Goal: Information Seeking & Learning: Check status

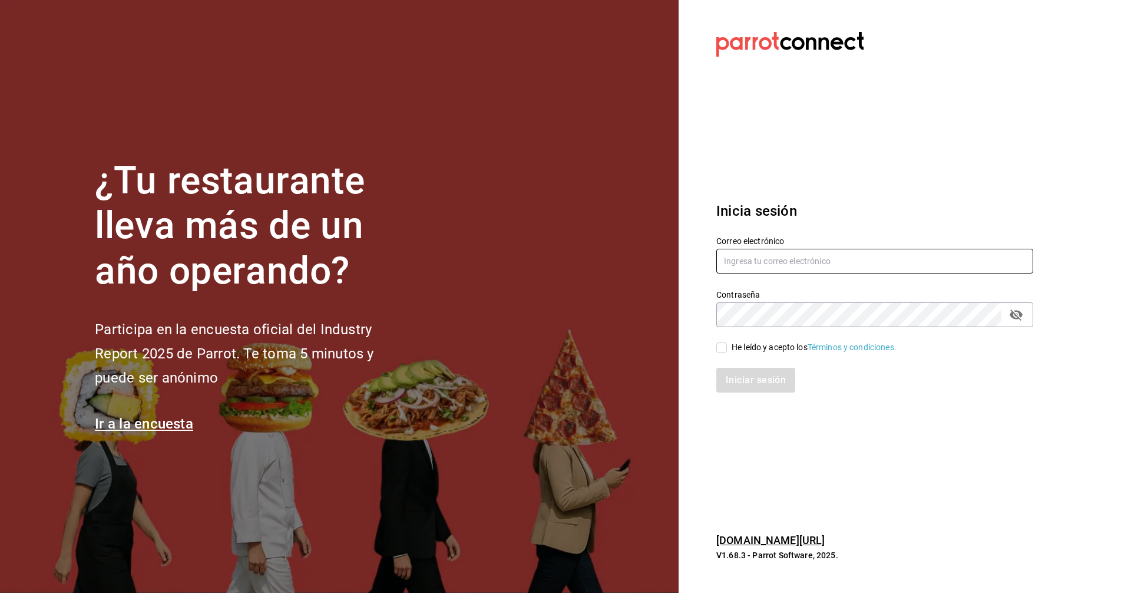
click at [803, 263] on input "text" at bounding box center [874, 261] width 317 height 25
type input "C"
type input "corcas7916@gmail.com"
click at [726, 349] on input "He leído y acepto los Términos y condiciones." at bounding box center [721, 347] width 11 height 11
checkbox input "true"
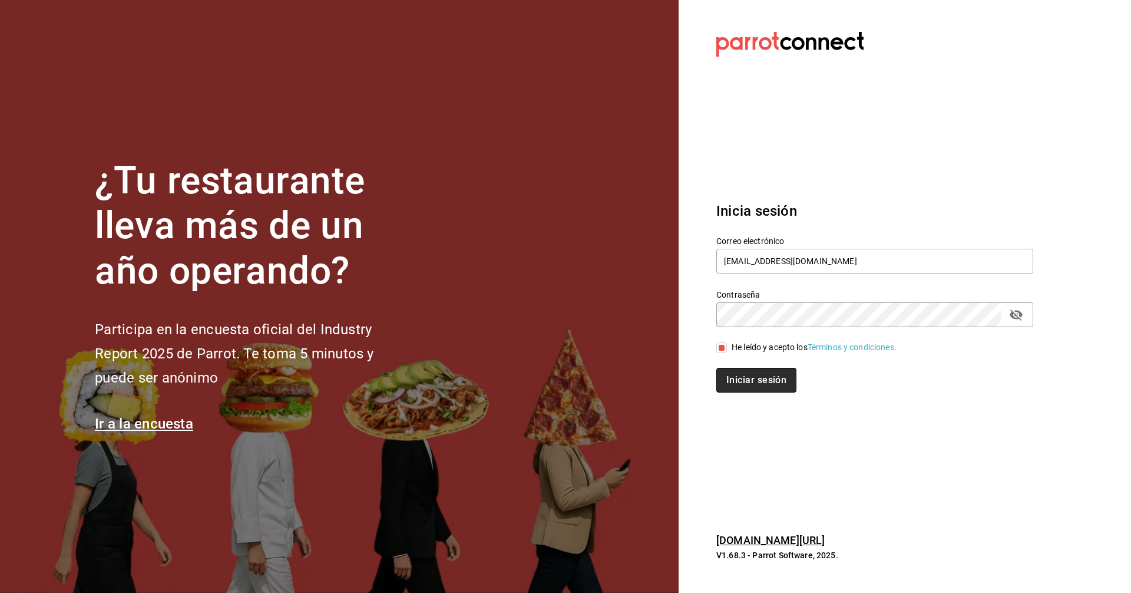
click at [750, 376] on button "Iniciar sesión" at bounding box center [756, 380] width 80 height 25
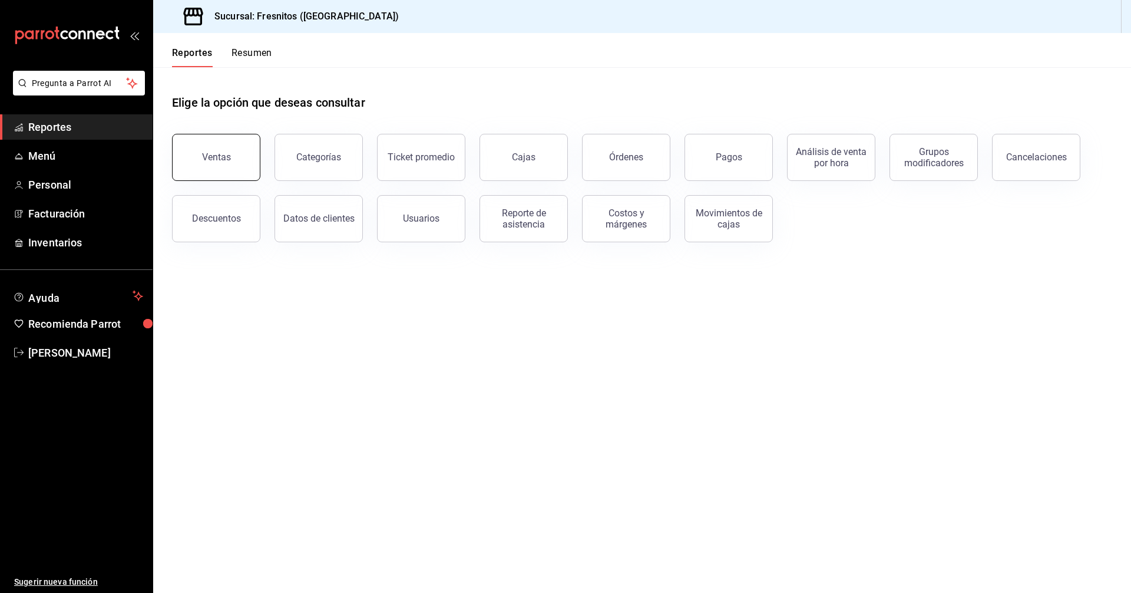
click at [222, 154] on div "Ventas" at bounding box center [216, 156] width 29 height 11
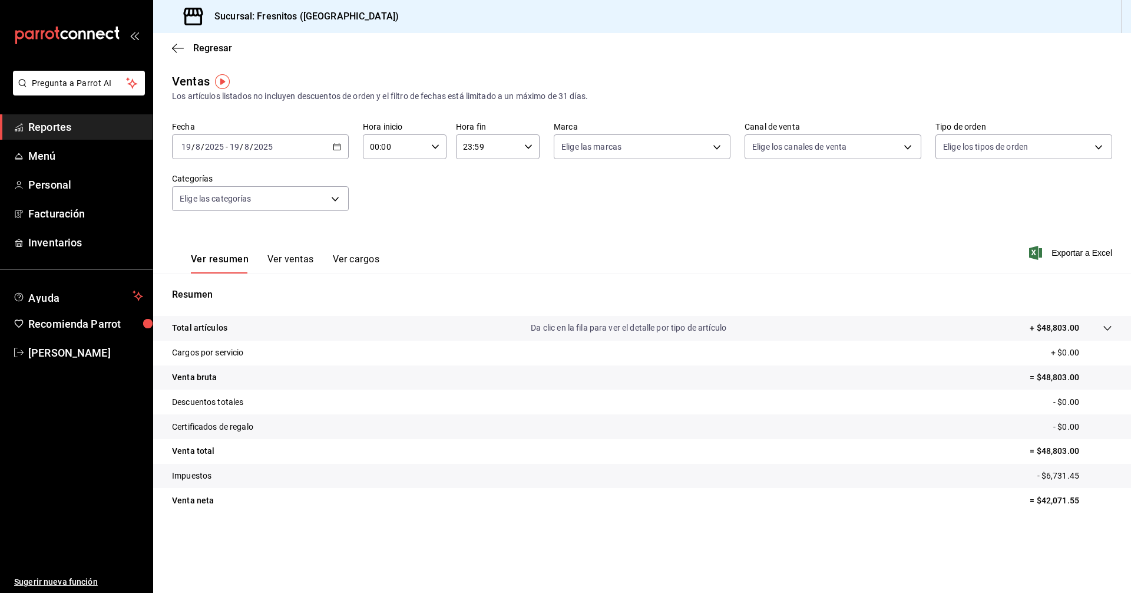
click at [334, 146] on \(Stroke\) "button" at bounding box center [337, 145] width 6 height 1
click at [216, 289] on span "Rango de fechas" at bounding box center [227, 288] width 91 height 12
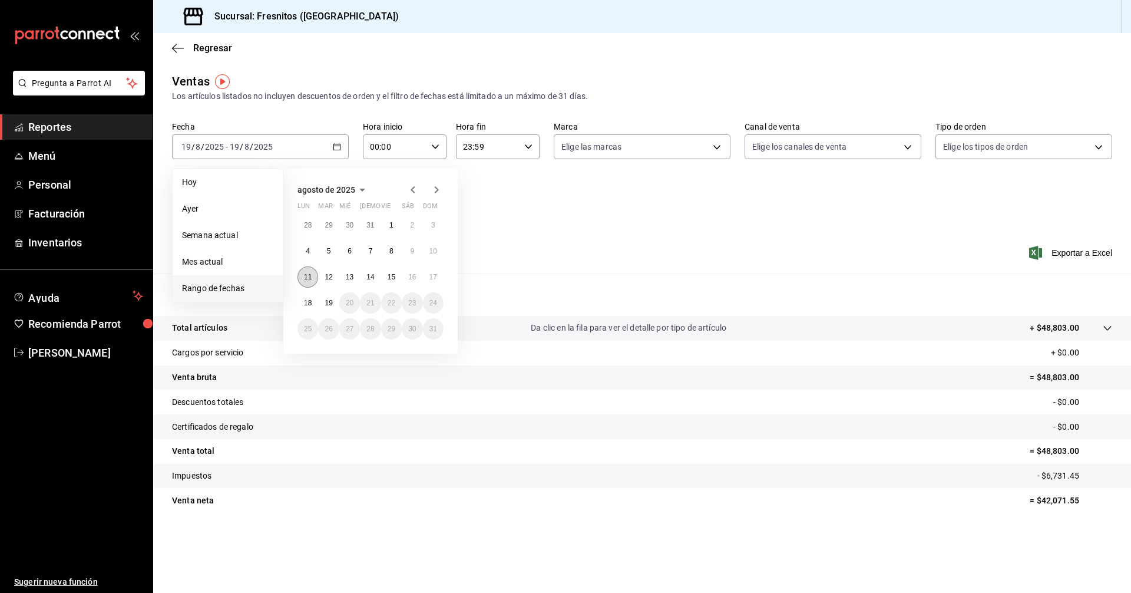
click at [307, 277] on abbr "11" at bounding box center [308, 277] width 8 height 8
click at [446, 275] on div "[DATE] lun mar mié jue vie sáb dom 28 29 30 31 1 2 3 4 5 6 7 8 9 10 11 12 13 14…" at bounding box center [370, 260] width 174 height 185
click at [435, 277] on abbr "17" at bounding box center [433, 277] width 8 height 8
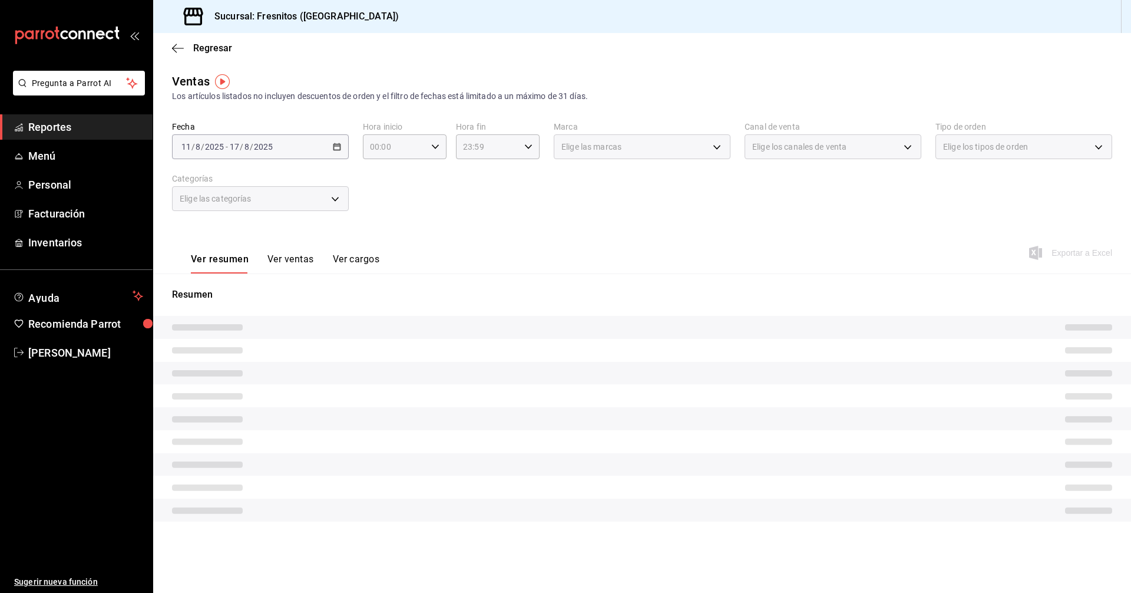
click at [479, 229] on div "Ver resumen Ver ventas Ver cargos Exportar a Excel" at bounding box center [642, 249] width 978 height 48
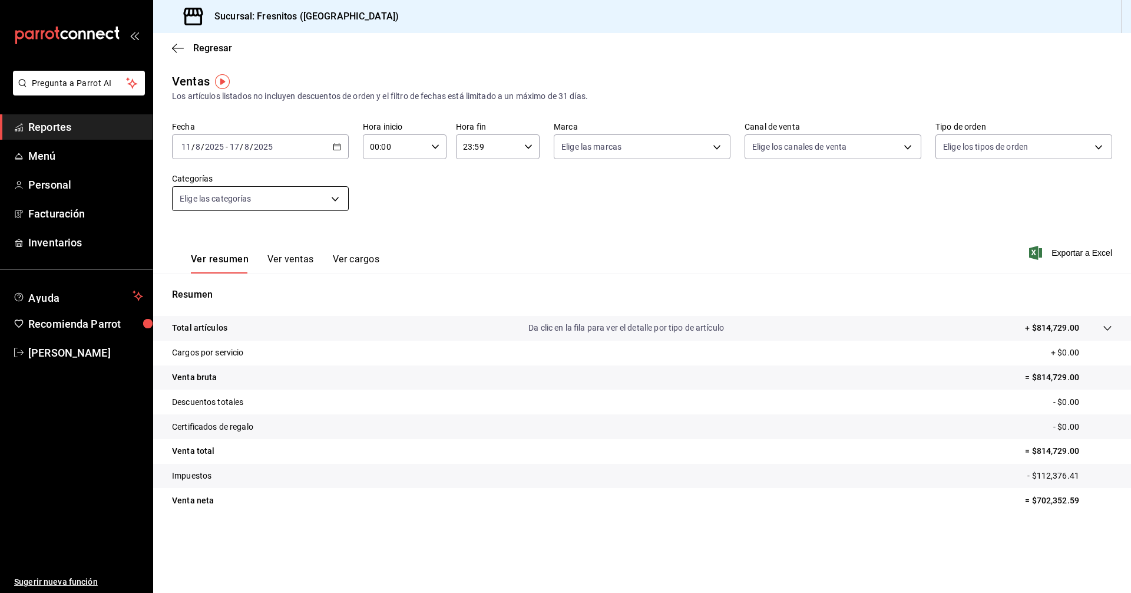
click at [338, 199] on body "Pregunta a Parrot AI Reportes Menú Personal Facturación Inventarios Ayuda Recom…" at bounding box center [565, 296] width 1131 height 593
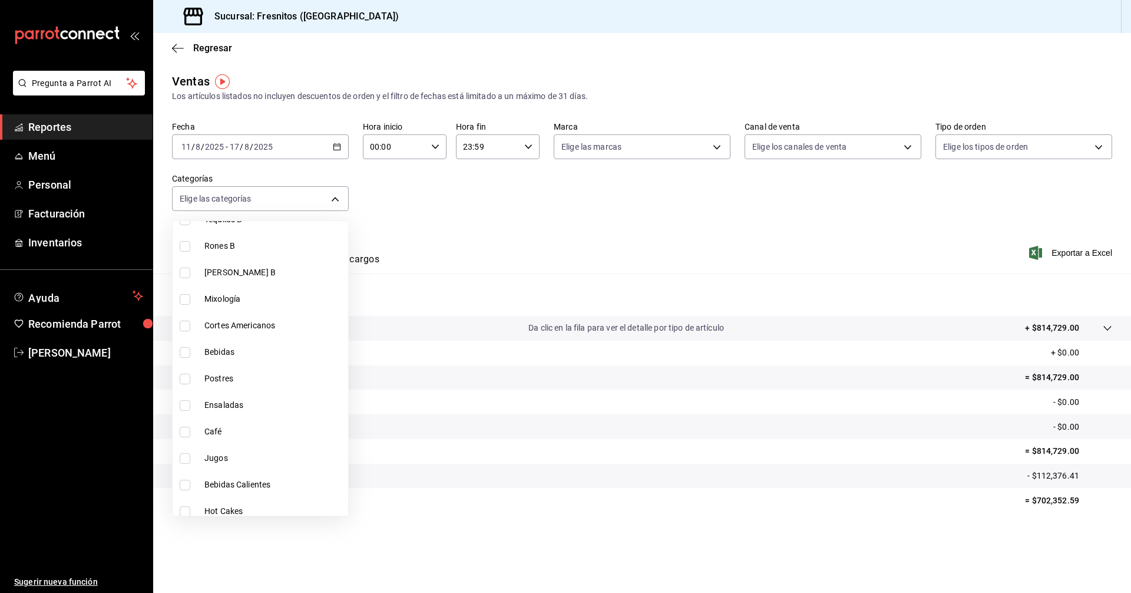
scroll to position [1099, 0]
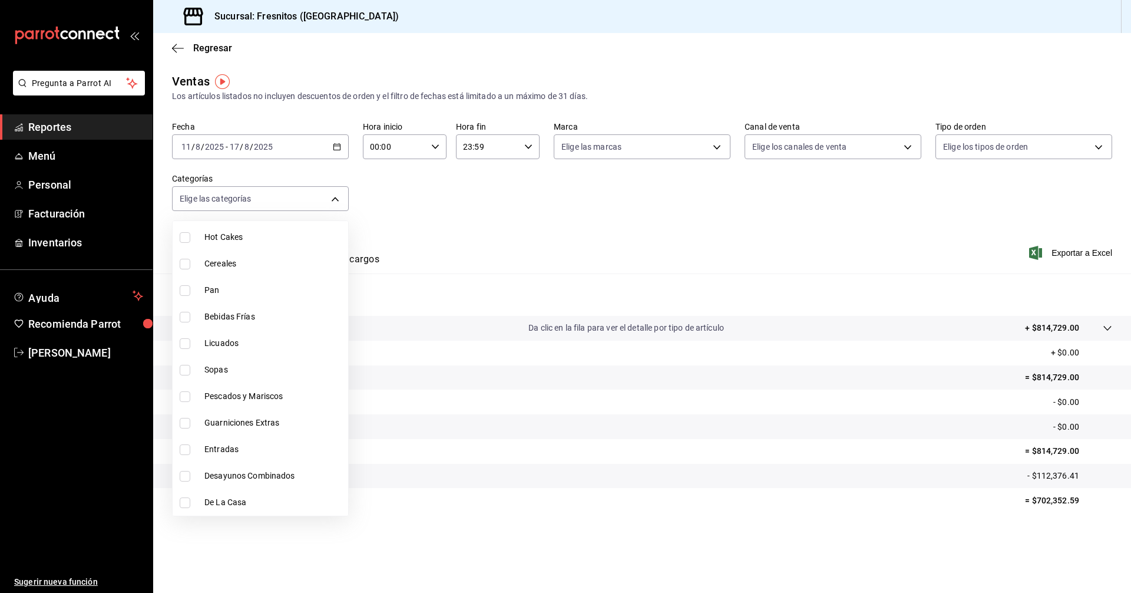
click at [203, 500] on li "De La Casa" at bounding box center [261, 502] width 176 height 27
type input "f6119913-d78b-4f89-b315-1376b93f7aa1"
checkbox input "true"
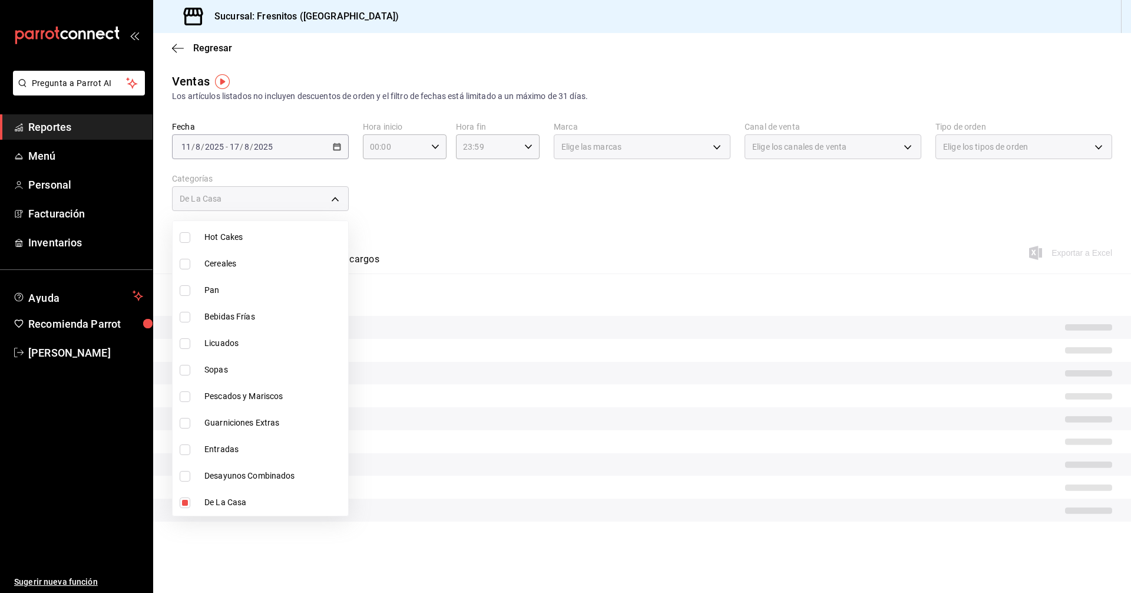
click at [187, 451] on input "checkbox" at bounding box center [185, 449] width 11 height 11
checkbox input "true"
type input "f6119913-d78b-4f89-b315-1376b93f7aa1,3dd7130d-623f-496b-8afd-ecd7a4aa8457"
click at [515, 236] on div at bounding box center [565, 296] width 1131 height 593
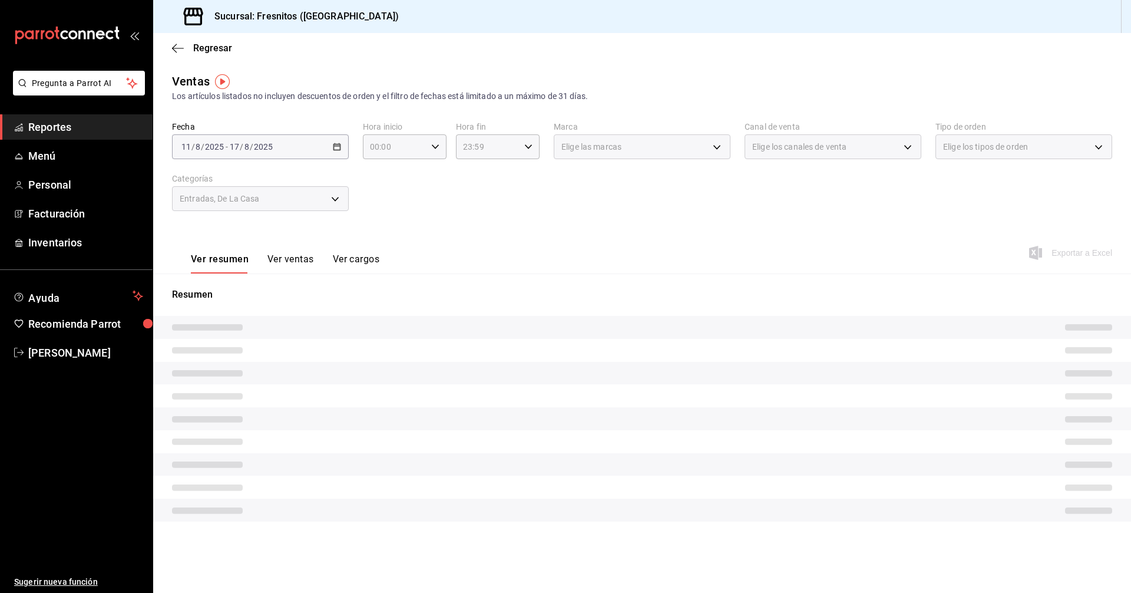
click at [293, 259] on button "Ver ventas" at bounding box center [290, 263] width 47 height 20
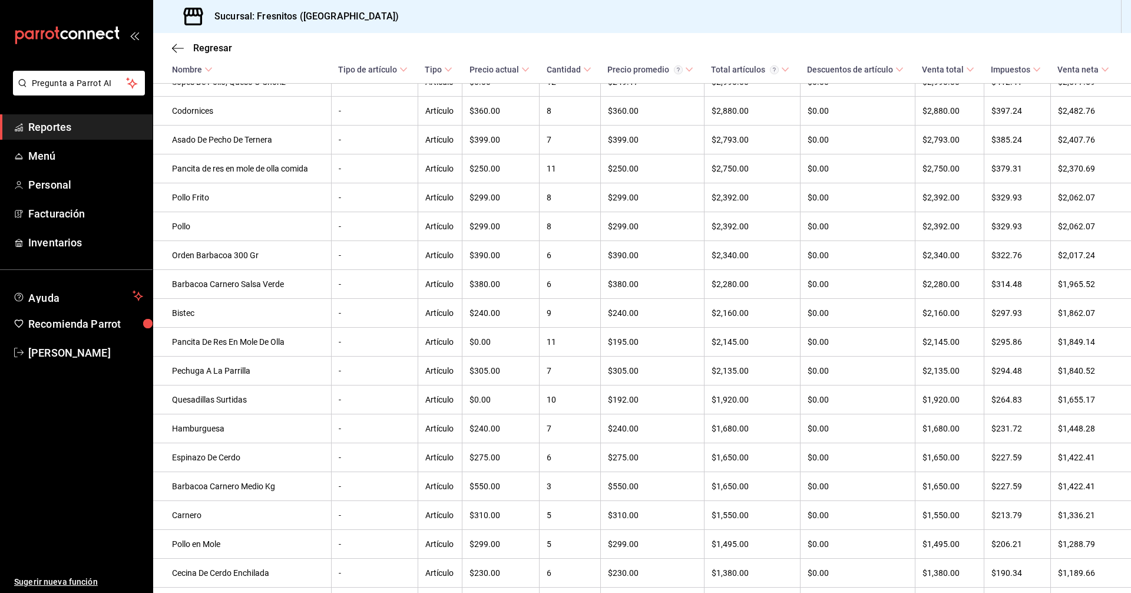
scroll to position [864, 0]
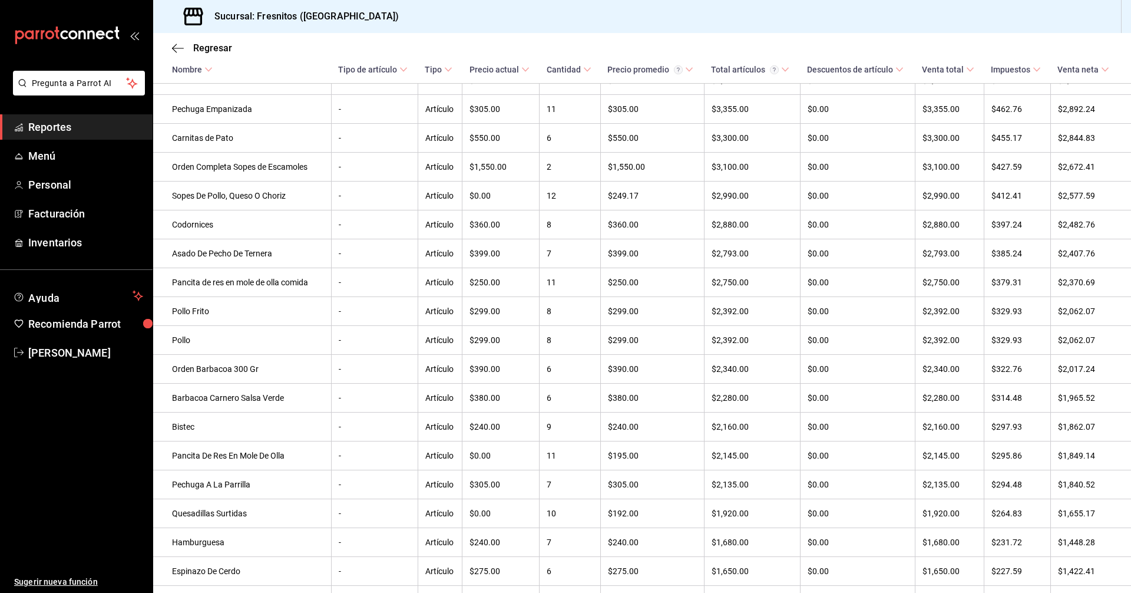
click at [207, 65] on icon at bounding box center [208, 69] width 8 height 8
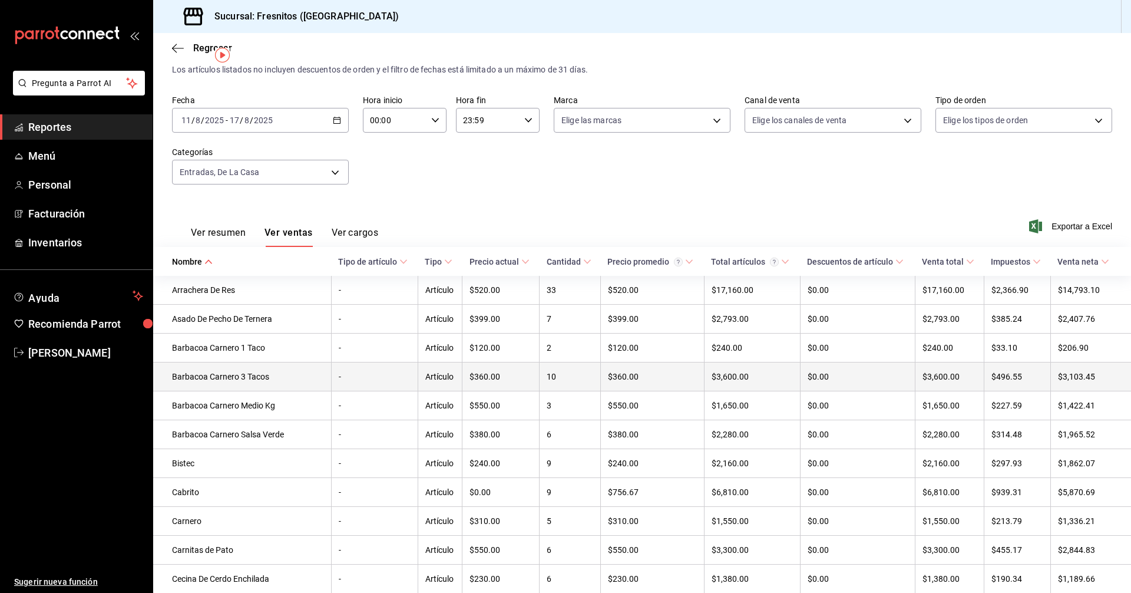
scroll to position [0, 0]
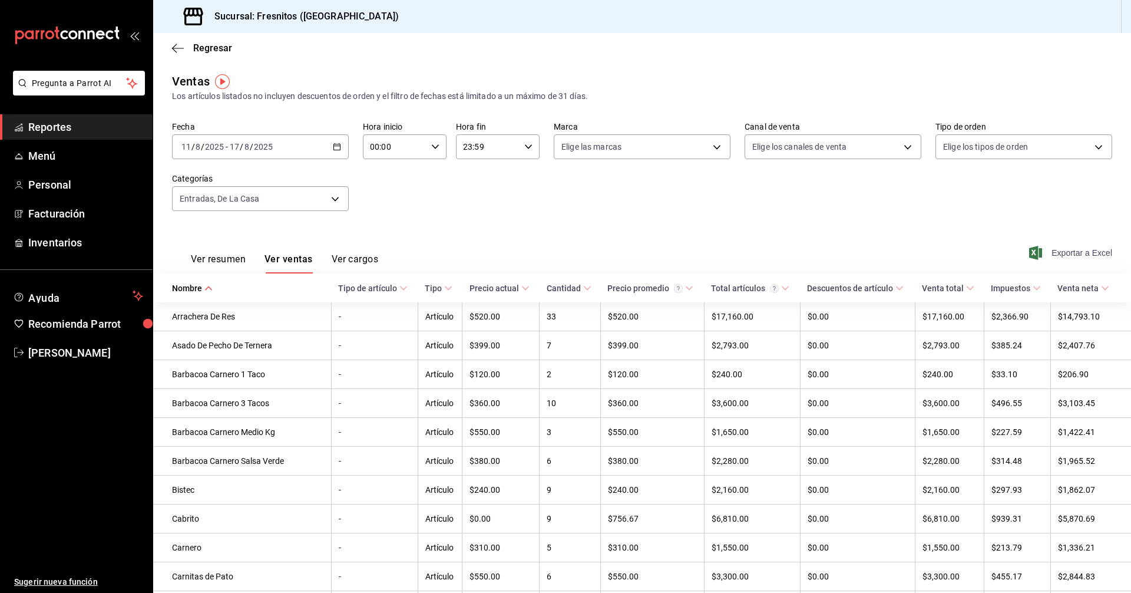
click at [1077, 252] on span "Exportar a Excel" at bounding box center [1071, 253] width 81 height 14
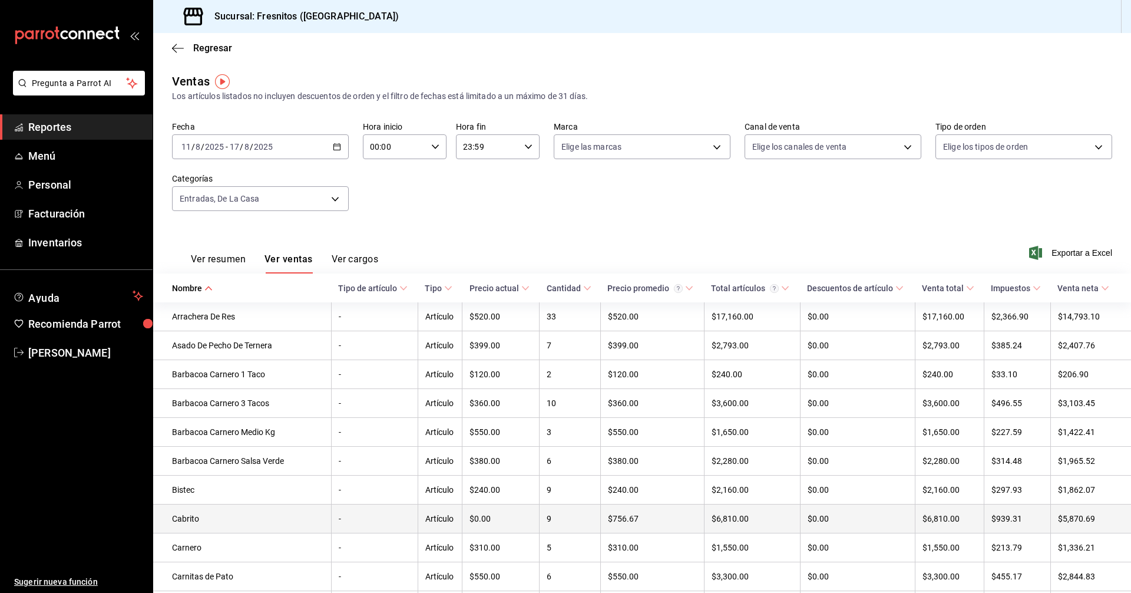
click at [194, 522] on td "Cabrito" at bounding box center [242, 518] width 178 height 29
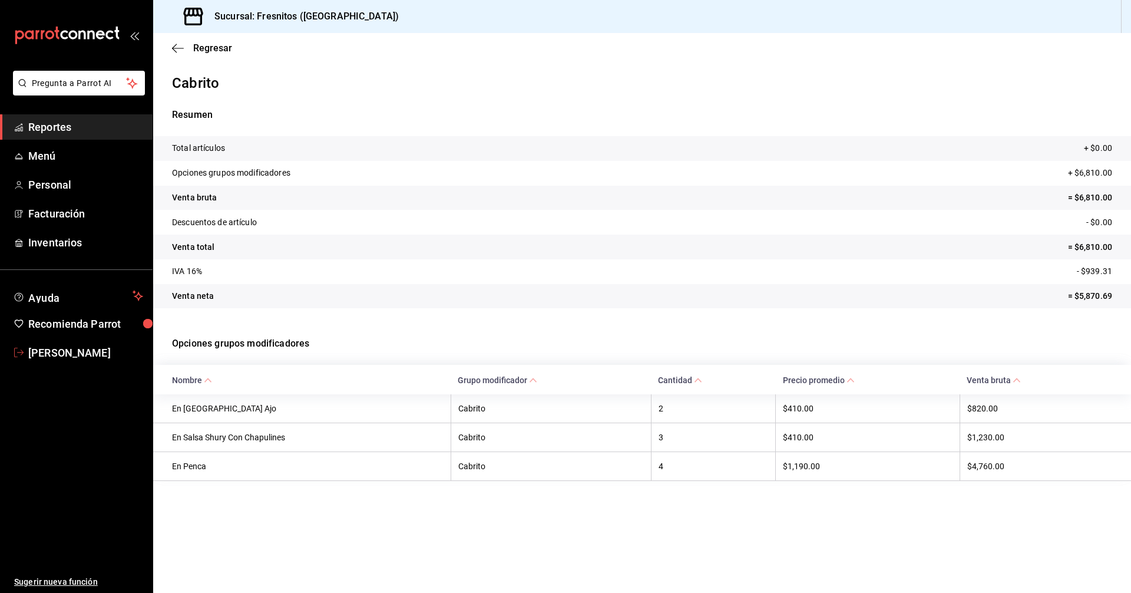
click at [97, 353] on span "[PERSON_NAME]" at bounding box center [85, 353] width 115 height 16
